Goal: Obtain resource: Download file/media

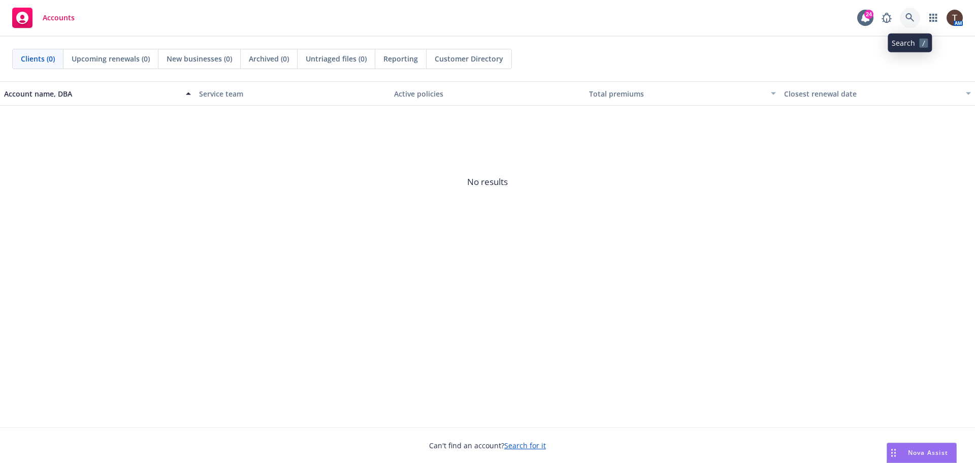
click at [917, 16] on link at bounding box center [910, 18] width 20 height 20
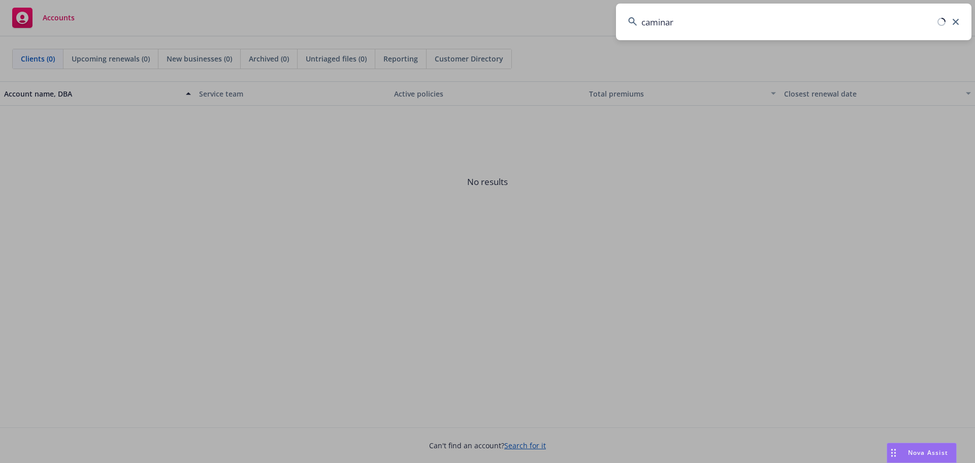
type input "caminar"
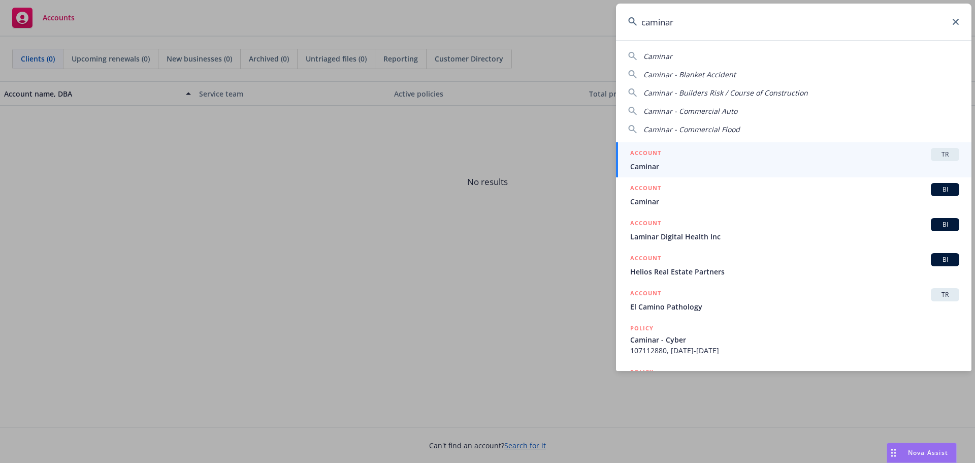
click at [895, 156] on div "ACCOUNT TR" at bounding box center [794, 154] width 329 height 13
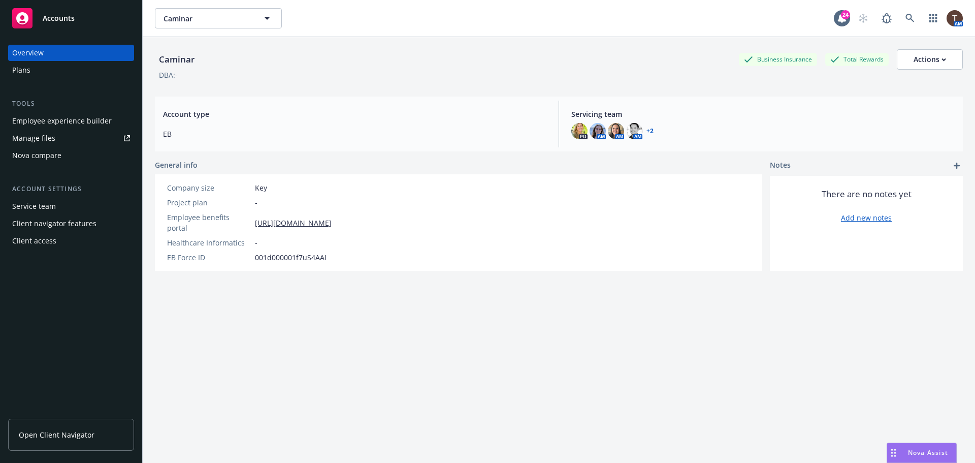
click at [74, 431] on span "Open Client Navigator" at bounding box center [57, 434] width 76 height 11
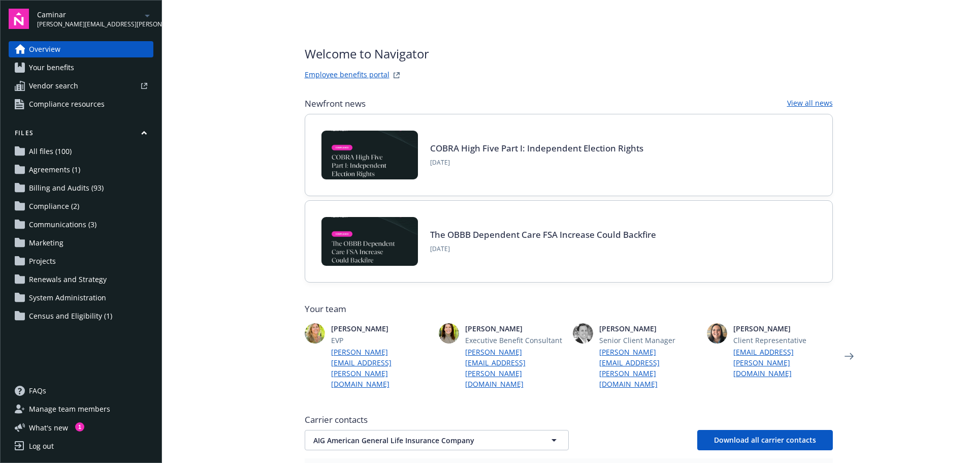
click at [80, 184] on span "Billing and Audits (93)" at bounding box center [66, 188] width 75 height 16
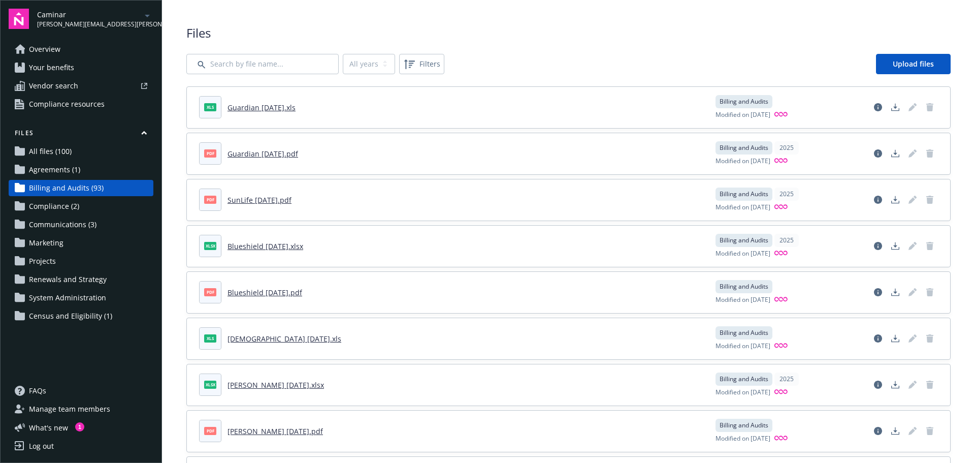
click at [254, 155] on link "Guardian [DATE].pdf" at bounding box center [262, 154] width 71 height 10
